Goal: Information Seeking & Learning: Learn about a topic

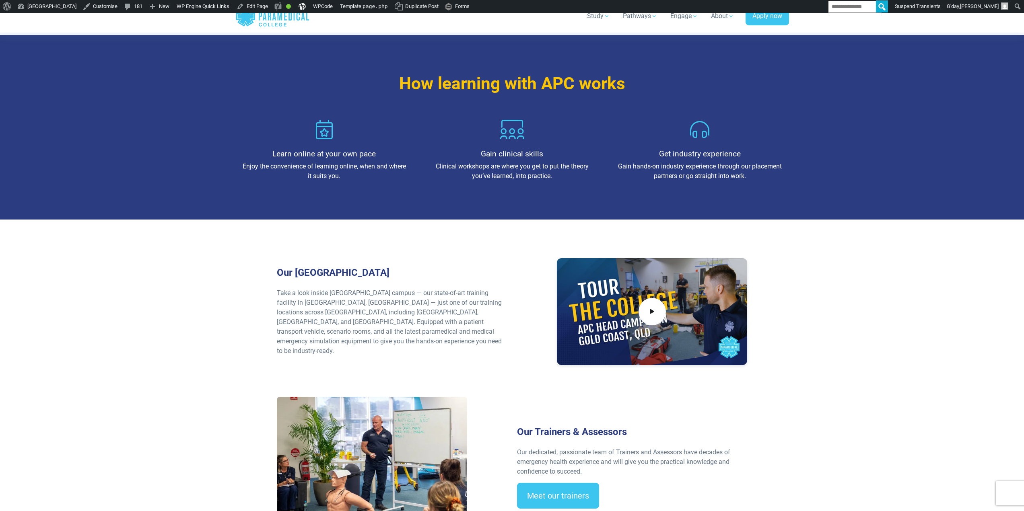
scroll to position [1006, 0]
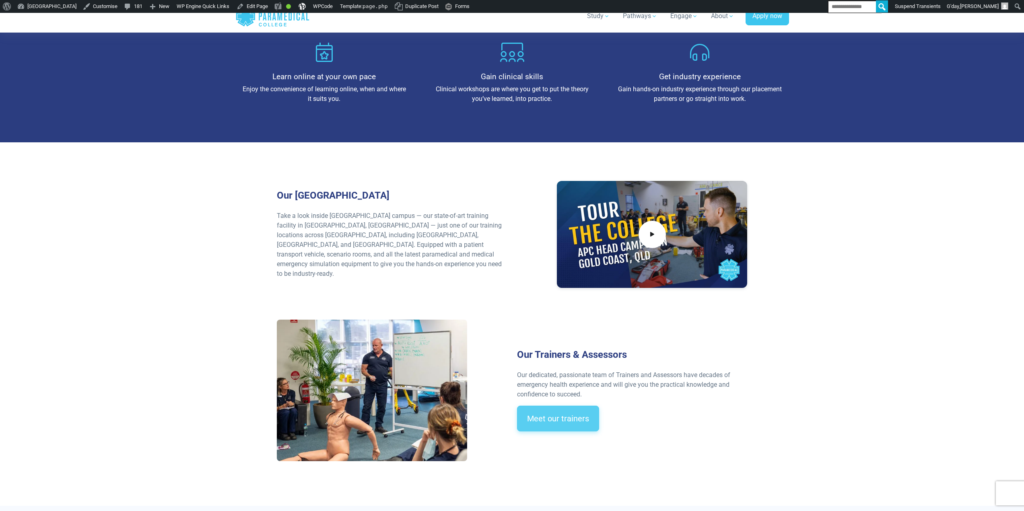
click at [559, 410] on link "Meet our trainers" at bounding box center [558, 419] width 82 height 26
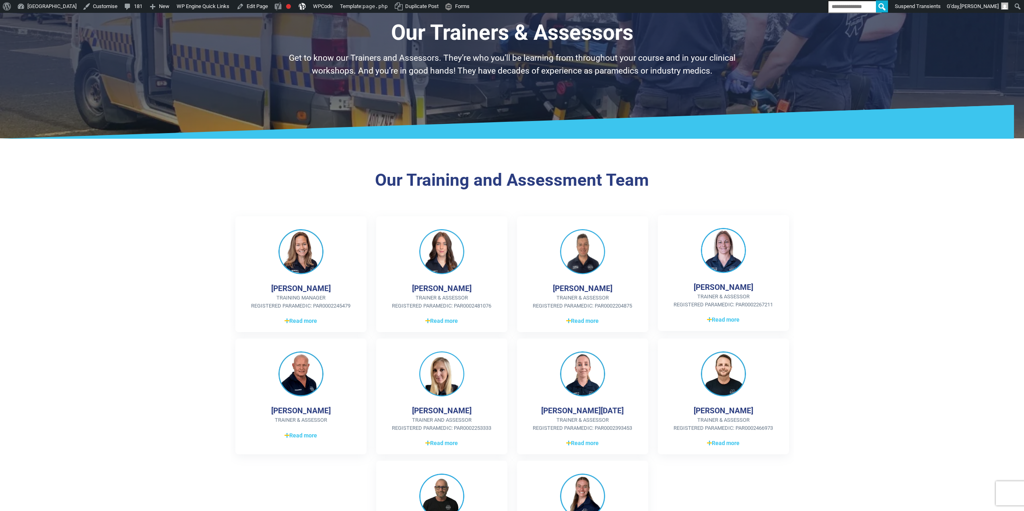
scroll to position [40, 0]
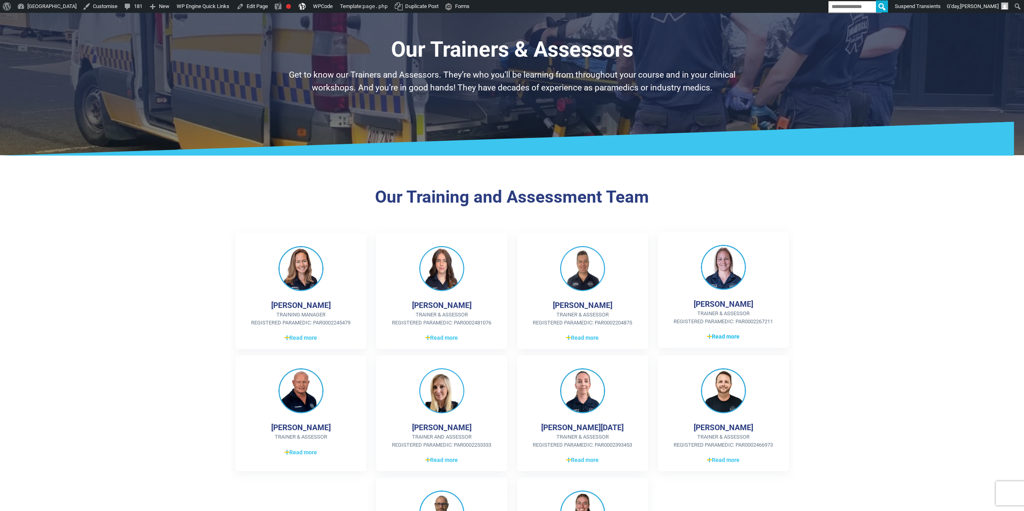
click at [727, 336] on span "Read more" at bounding box center [723, 337] width 33 height 8
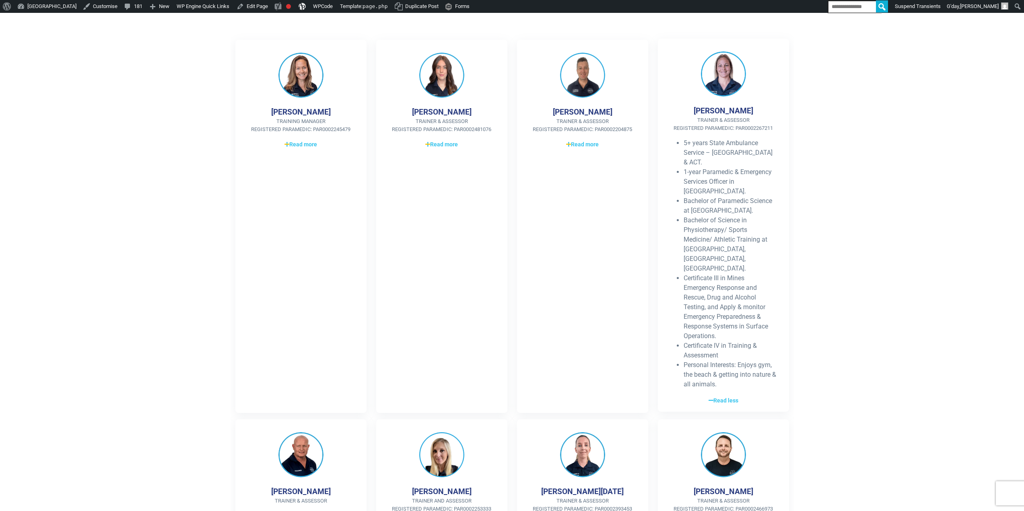
scroll to position [241, 0]
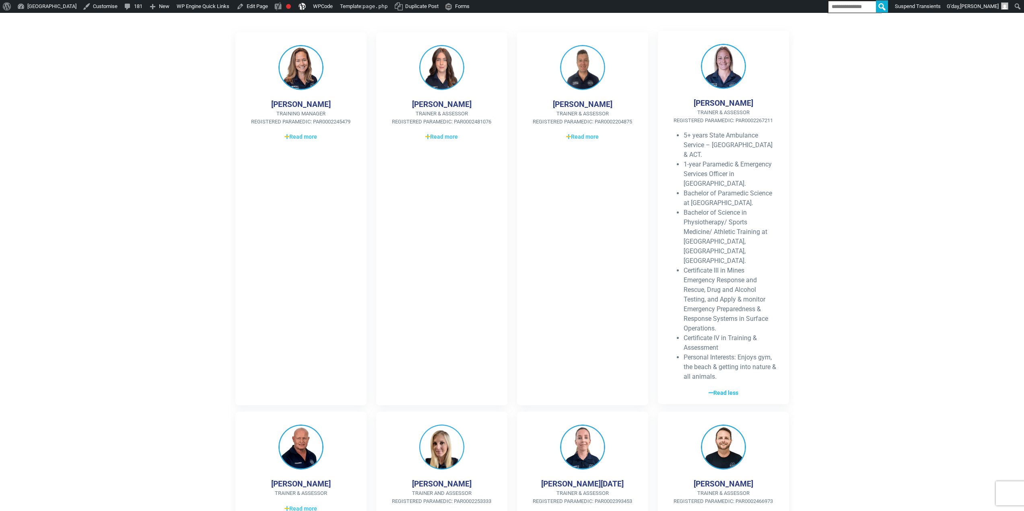
click at [728, 389] on span "Read less" at bounding box center [724, 393] width 30 height 8
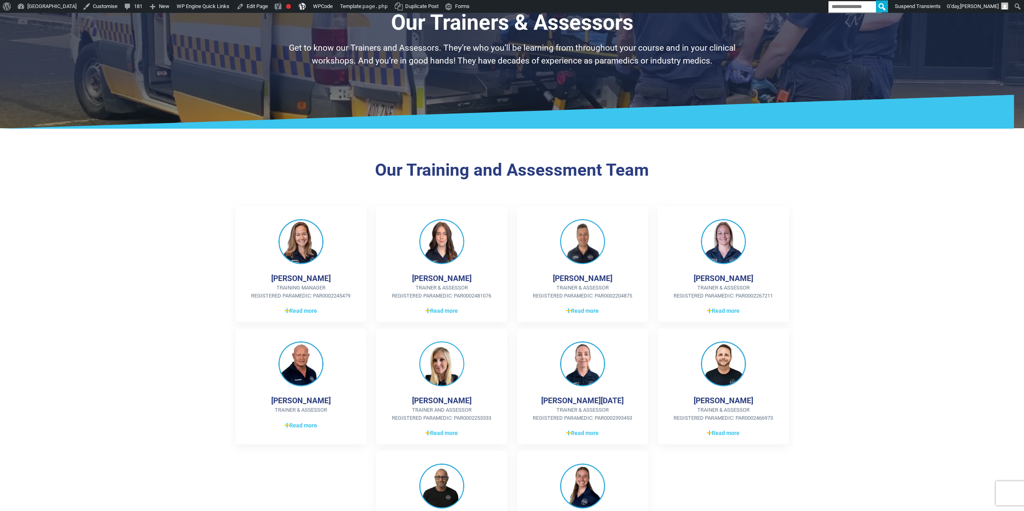
scroll to position [0, 0]
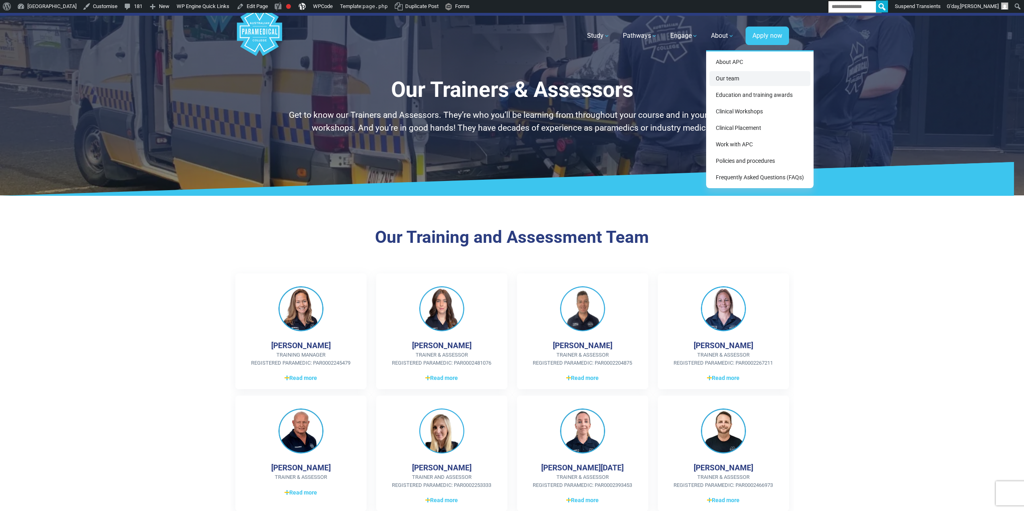
click at [731, 79] on link "Our team" at bounding box center [759, 78] width 101 height 15
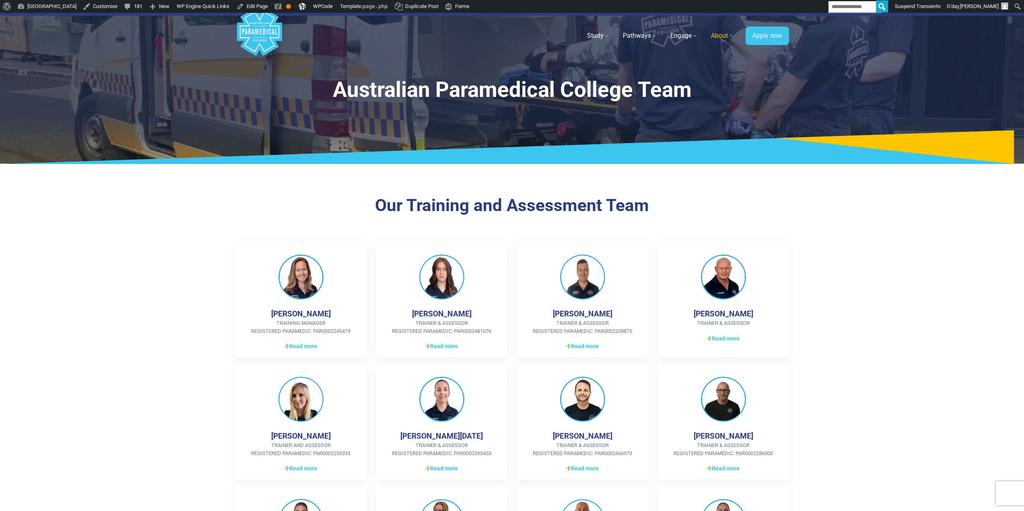
click at [727, 37] on link "About" at bounding box center [722, 36] width 33 height 23
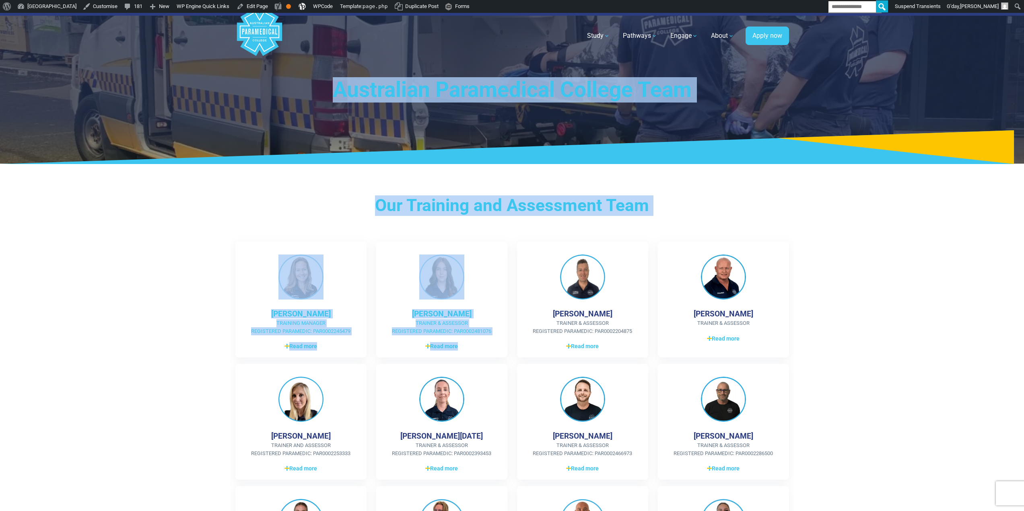
drag, startPoint x: 423, startPoint y: 136, endPoint x: 647, endPoint y: 216, distance: 237.0
click at [648, 214] on h3 "Our Training and Assessment Team" at bounding box center [512, 206] width 471 height 21
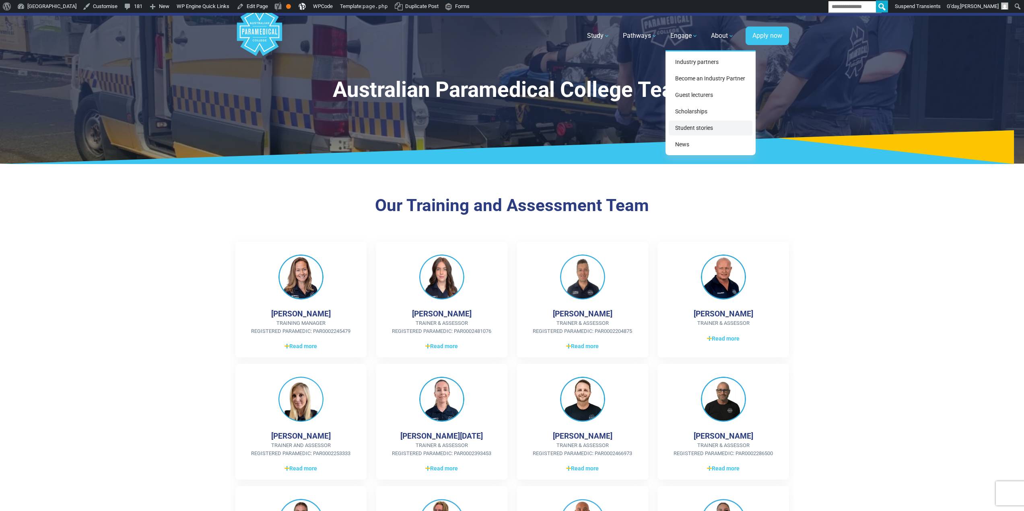
click at [693, 122] on link "Student stories" at bounding box center [711, 128] width 84 height 15
